Goal: Navigation & Orientation: Find specific page/section

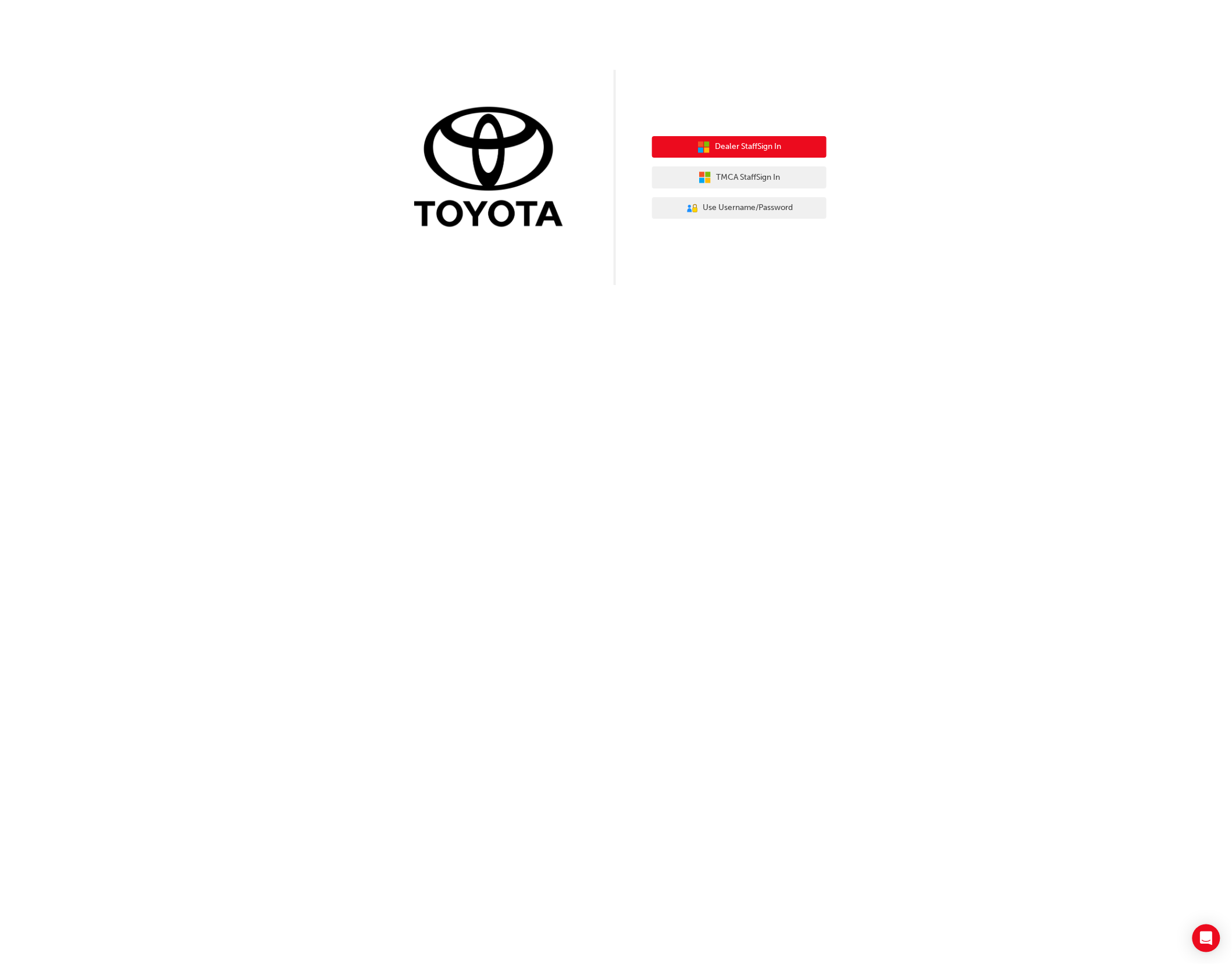
click at [754, 148] on span "Dealer Staff Sign In" at bounding box center [748, 147] width 66 height 13
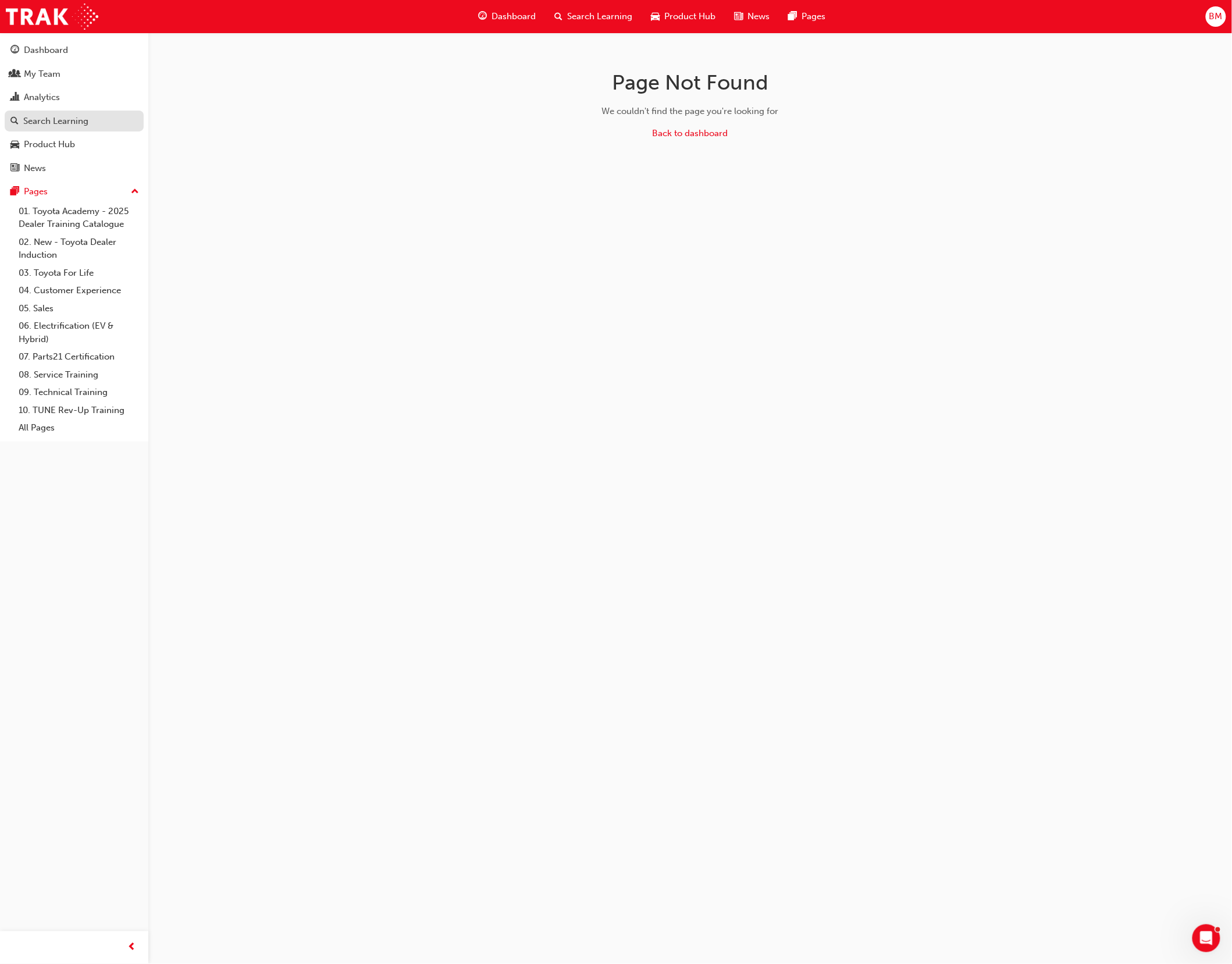
click at [66, 121] on div "Search Learning" at bounding box center [56, 121] width 65 height 13
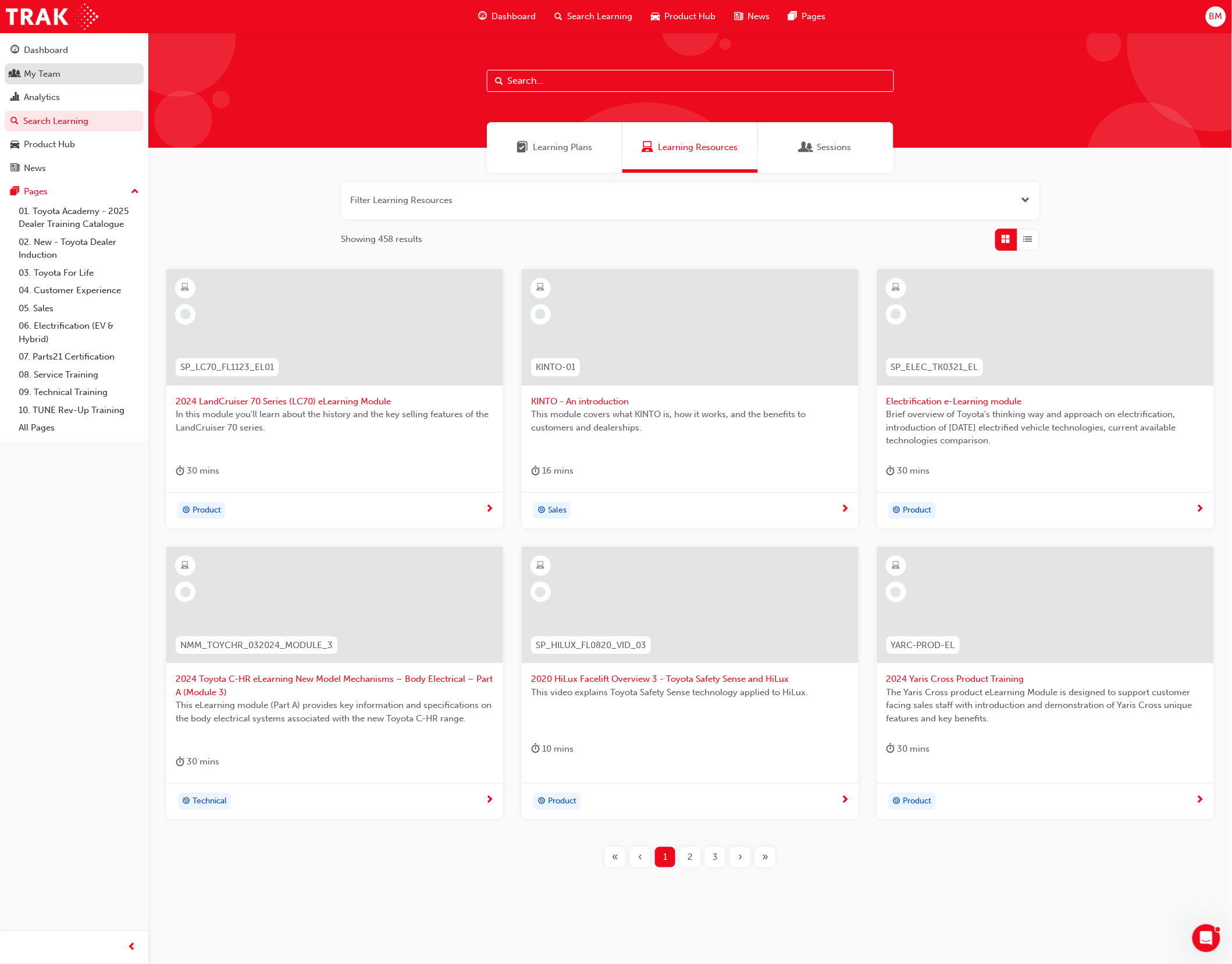
click at [42, 69] on div "My Team" at bounding box center [42, 74] width 37 height 13
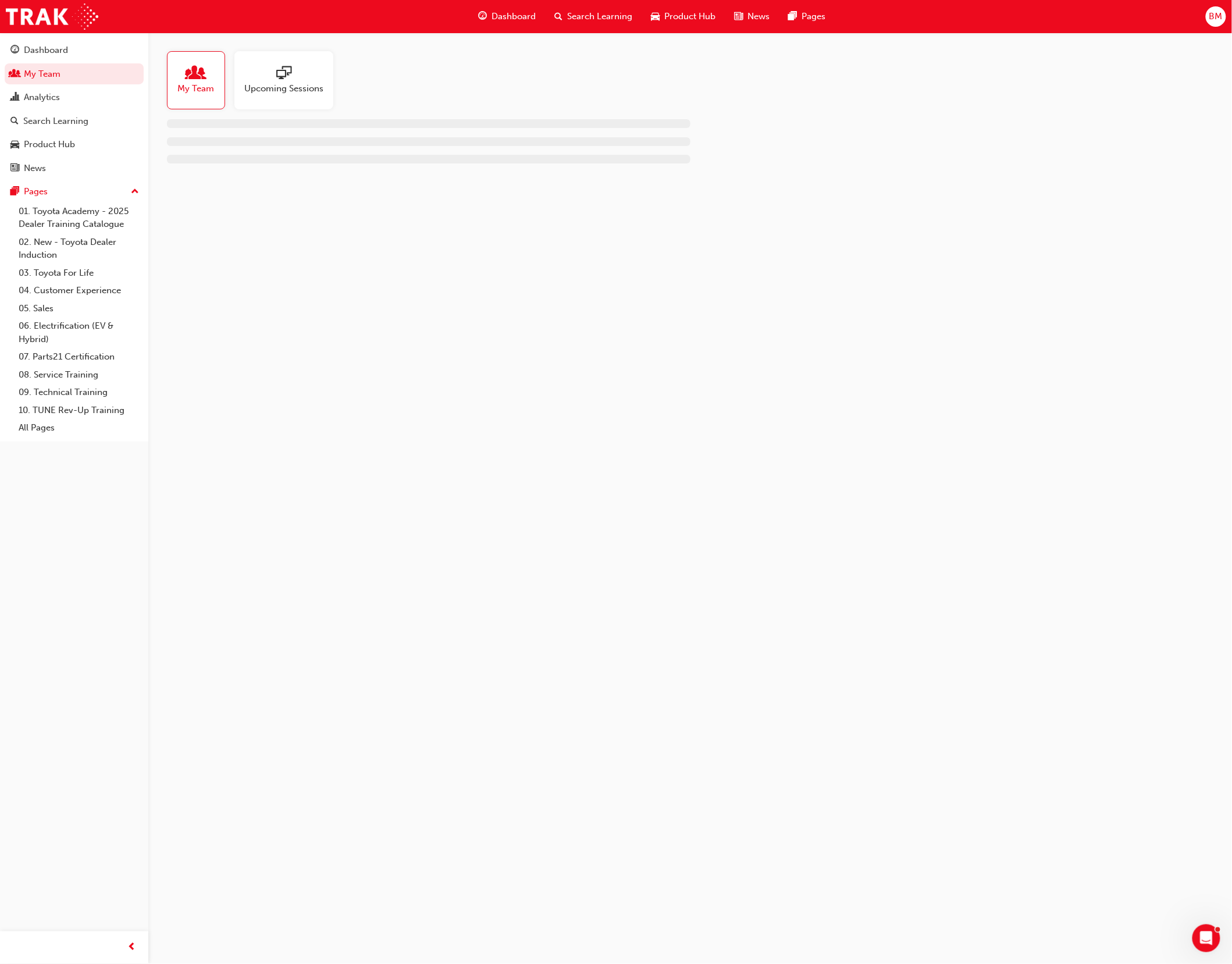
click at [266, 89] on span "Upcoming Sessions" at bounding box center [284, 89] width 79 height 13
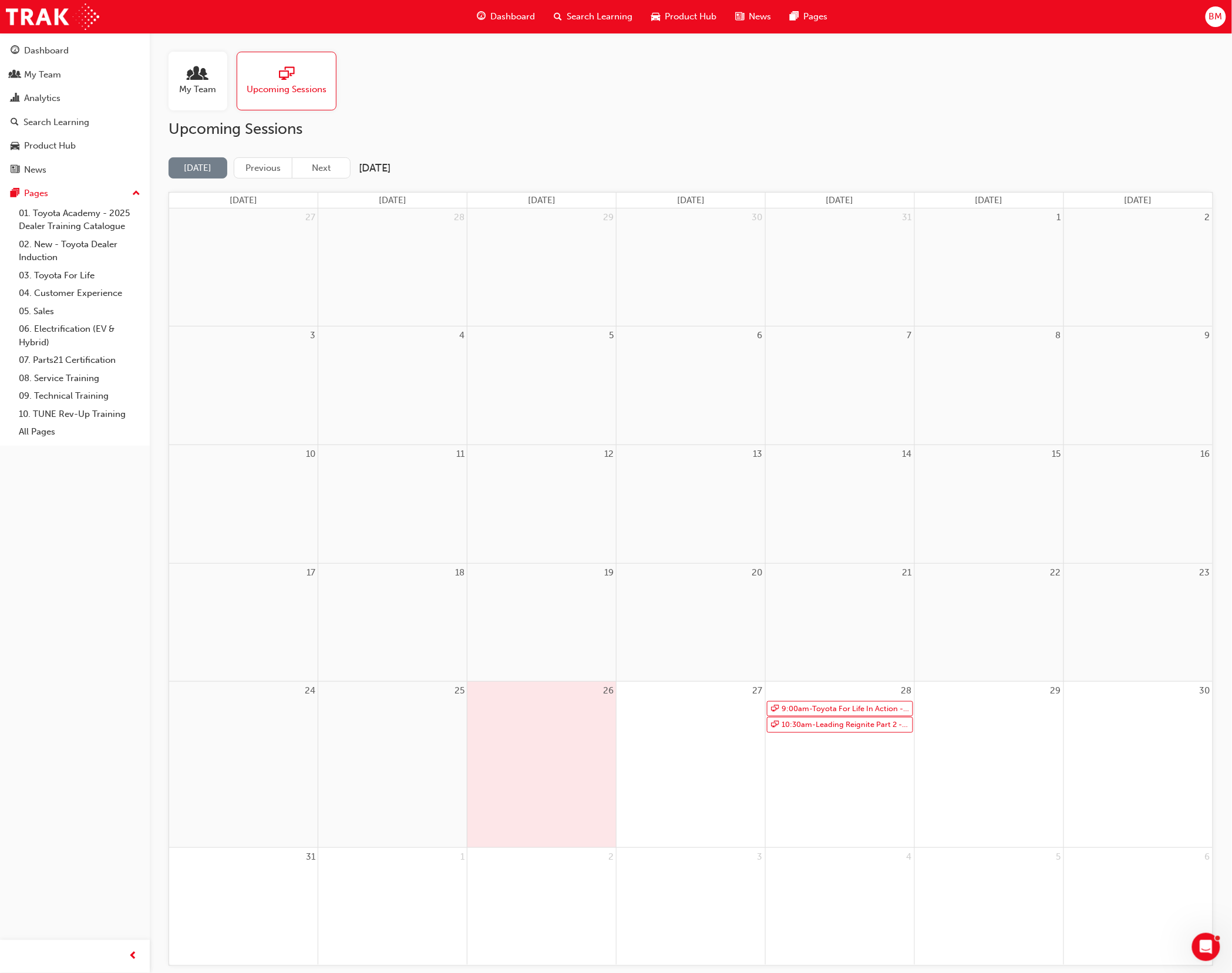
click at [515, 15] on span "Dashboard" at bounding box center [513, 16] width 45 height 13
